Goal: Task Accomplishment & Management: Manage account settings

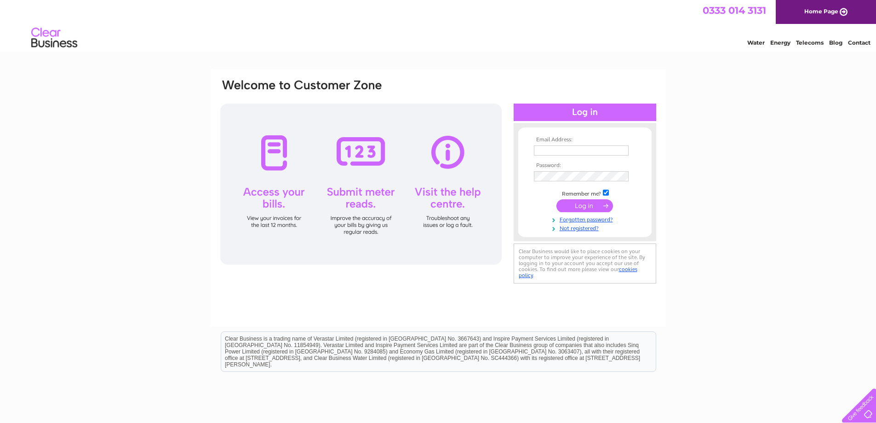
type input "[EMAIL_ADDRESS][DOMAIN_NAME]"
click at [588, 207] on input "submit" at bounding box center [585, 205] width 57 height 13
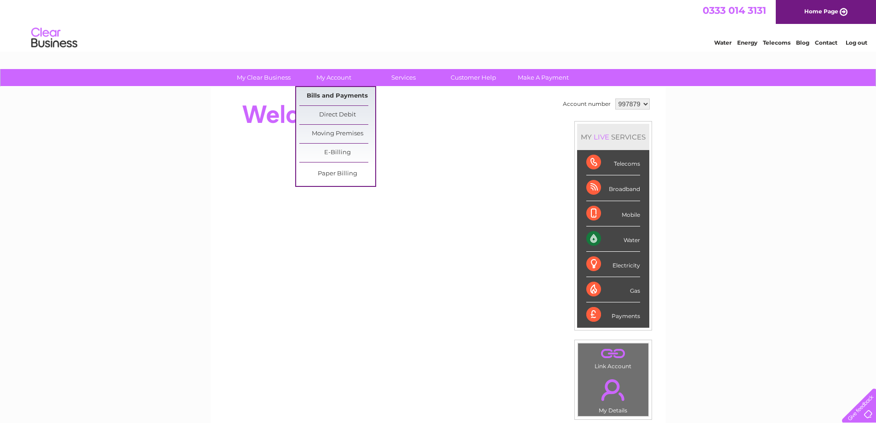
click at [330, 93] on link "Bills and Payments" at bounding box center [337, 96] width 76 height 18
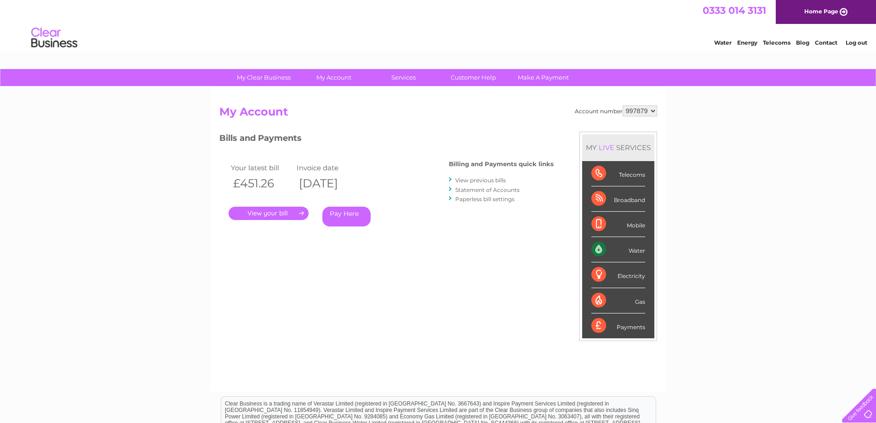
click at [272, 218] on link "." at bounding box center [269, 213] width 80 height 13
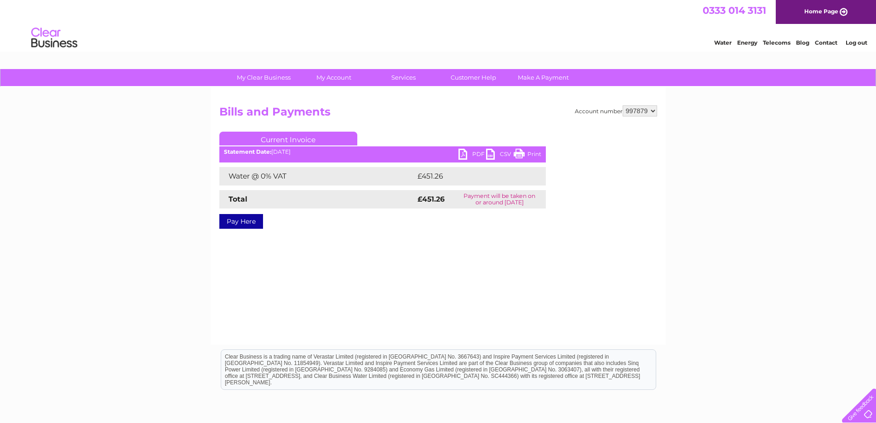
click at [466, 154] on link "PDF" at bounding box center [473, 155] width 28 height 13
